Goal: Transaction & Acquisition: Purchase product/service

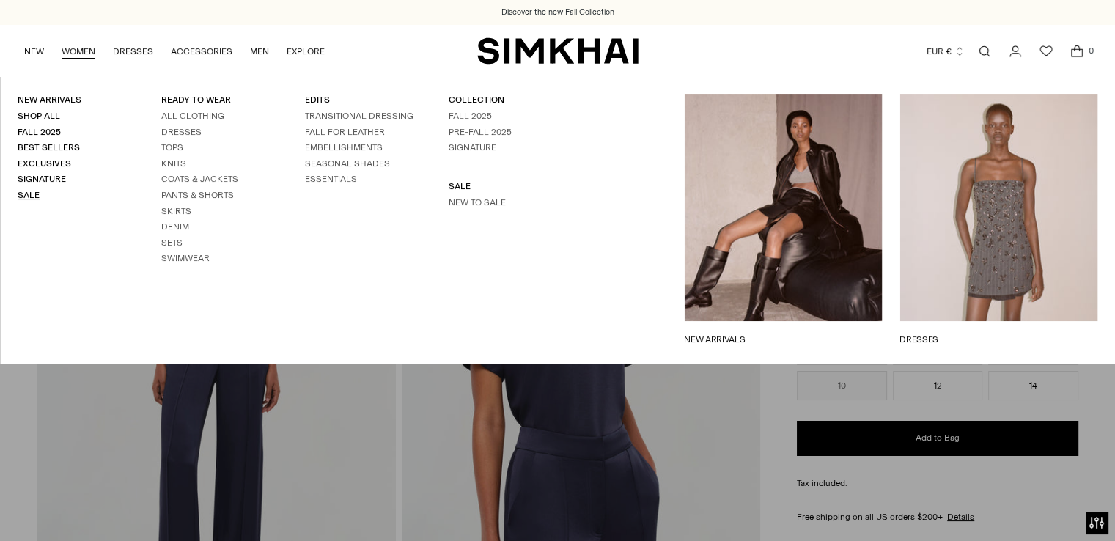
click at [35, 195] on link "Sale" at bounding box center [29, 195] width 22 height 10
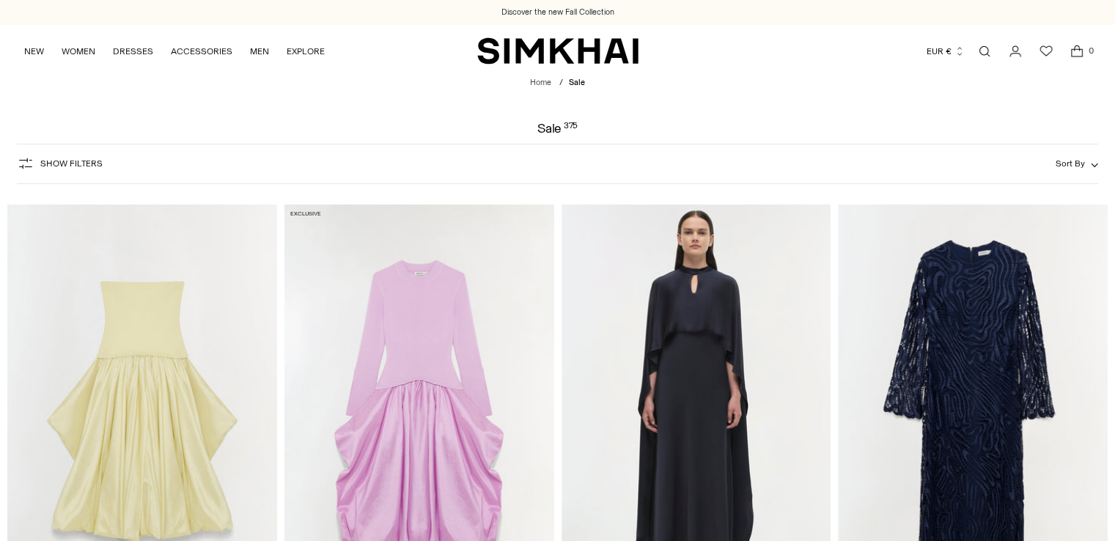
click at [1095, 166] on icon "button" at bounding box center [1095, 164] width 6 height 3
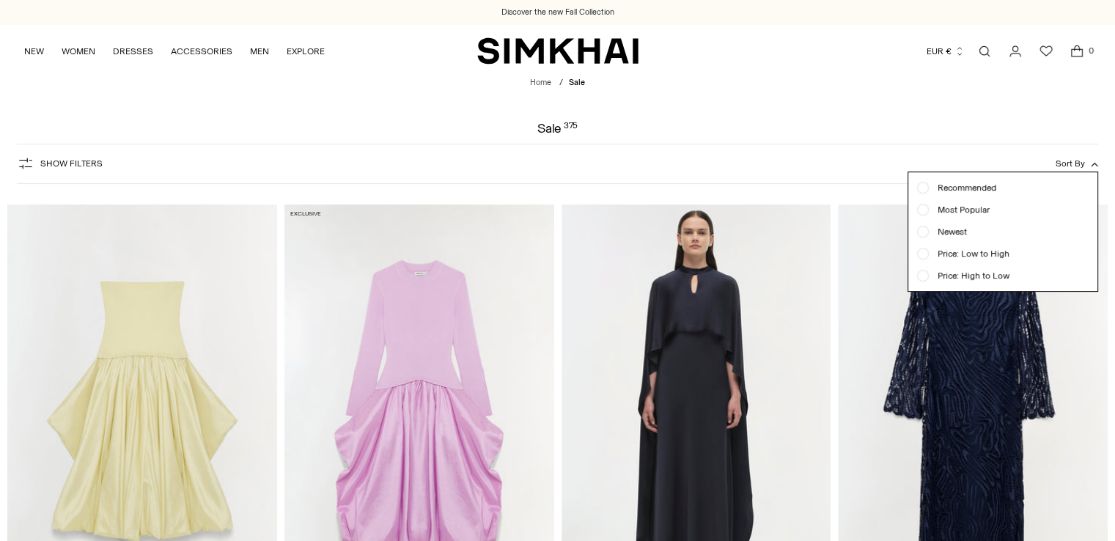
click at [989, 253] on span "Price: Low to High" at bounding box center [969, 253] width 81 height 13
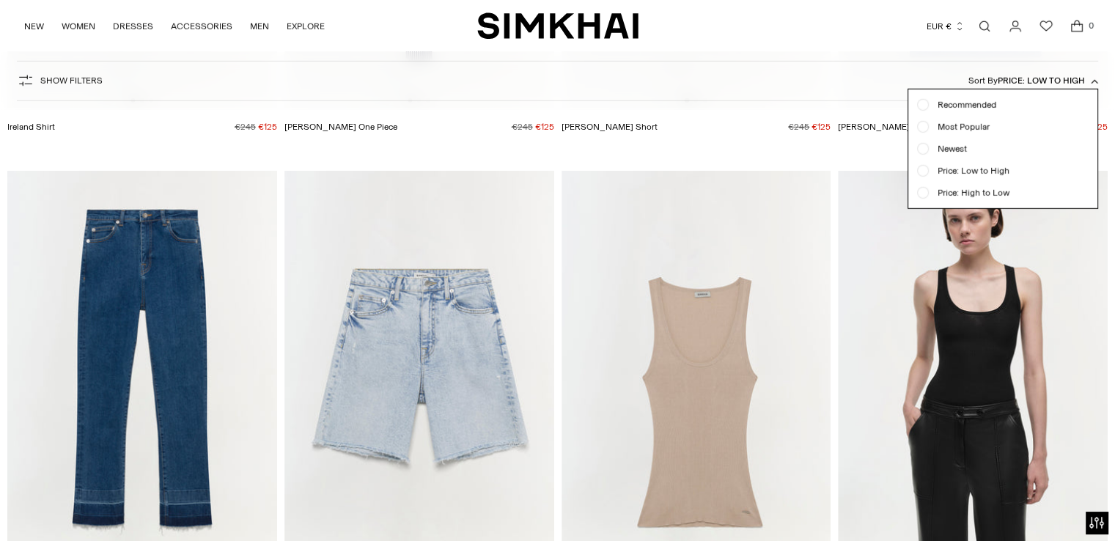
scroll to position [4742, 0]
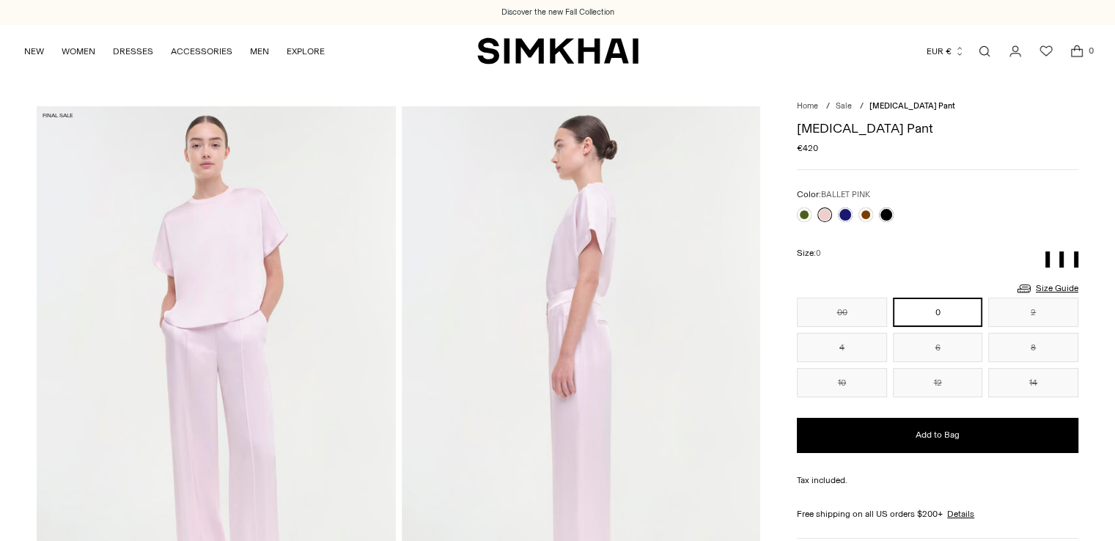
click at [845, 210] on link at bounding box center [845, 214] width 15 height 15
